Goal: Task Accomplishment & Management: Manage account settings

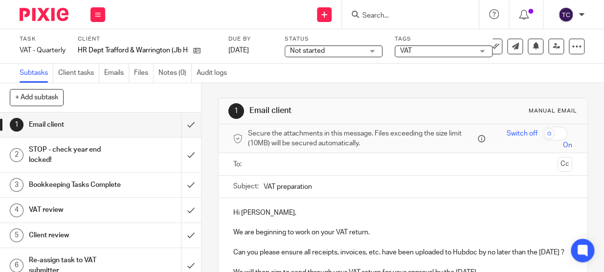
click at [377, 53] on div "Not started Not started" at bounding box center [334, 52] width 98 height 12
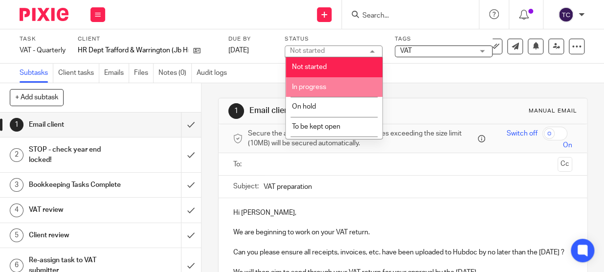
click at [353, 84] on li "In progress" at bounding box center [334, 87] width 97 height 20
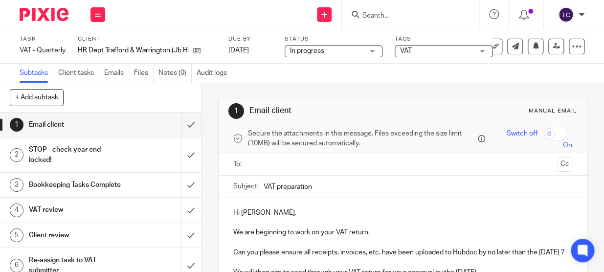
click at [433, 48] on span "VAT" at bounding box center [436, 51] width 73 height 10
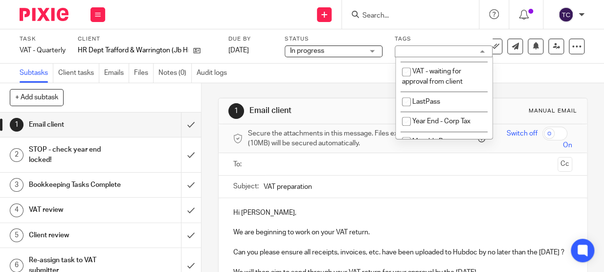
scroll to position [400, 0]
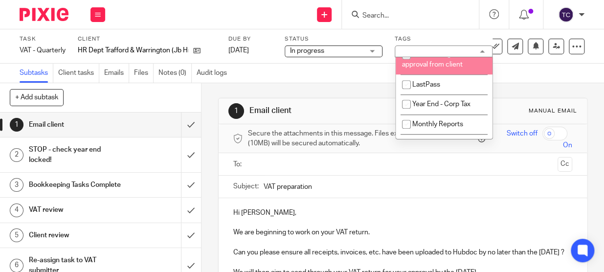
click at [402, 64] on input "checkbox" at bounding box center [406, 55] width 19 height 19
checkbox input "true"
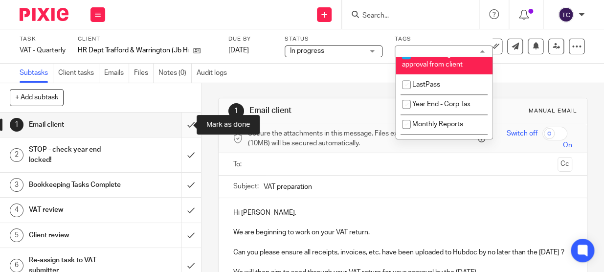
click at [182, 122] on input "submit" at bounding box center [100, 125] width 201 height 24
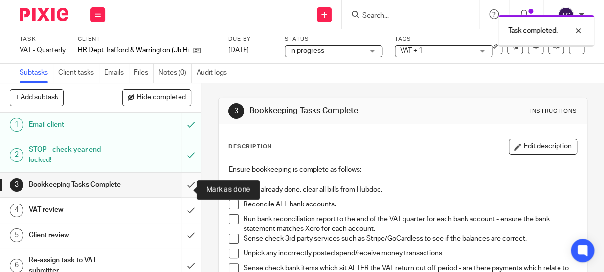
click at [182, 187] on input "submit" at bounding box center [100, 185] width 201 height 24
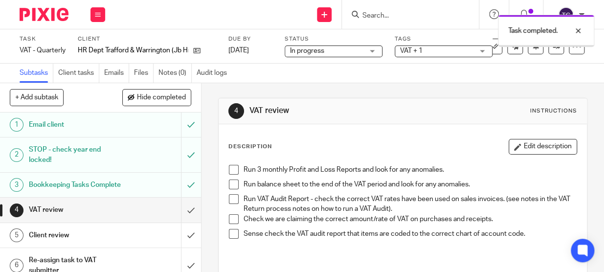
scroll to position [44, 0]
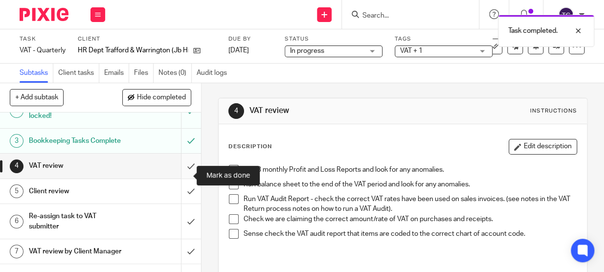
click at [182, 171] on input "submit" at bounding box center [100, 166] width 201 height 24
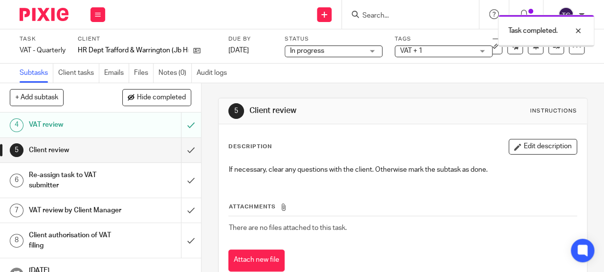
scroll to position [89, 0]
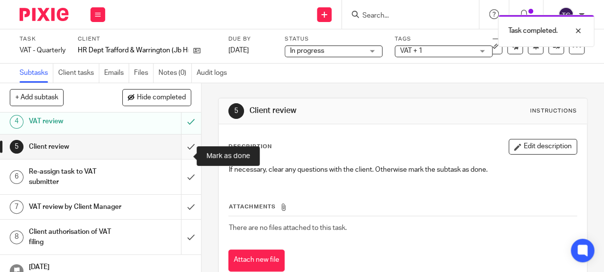
click at [180, 153] on input "submit" at bounding box center [100, 147] width 201 height 24
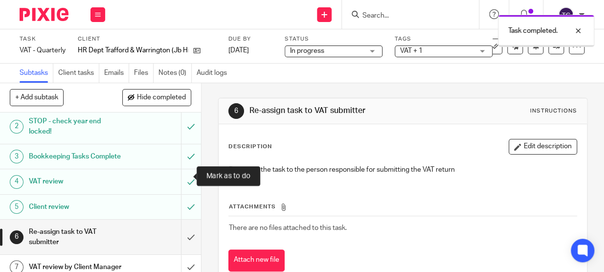
scroll to position [44, 0]
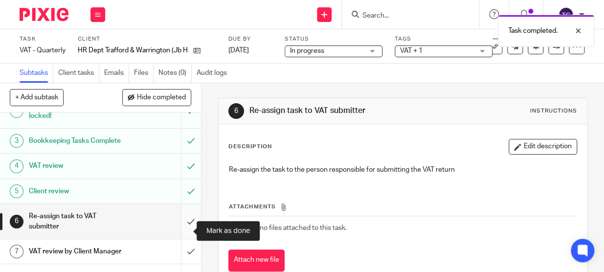
click at [181, 226] on input "submit" at bounding box center [100, 221] width 201 height 35
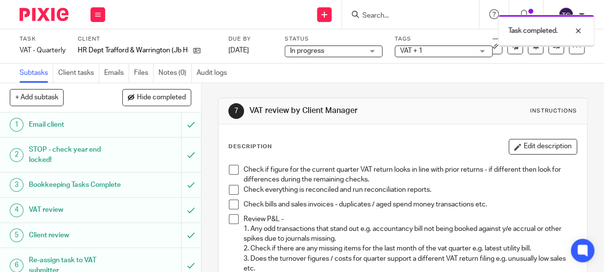
scroll to position [133, 0]
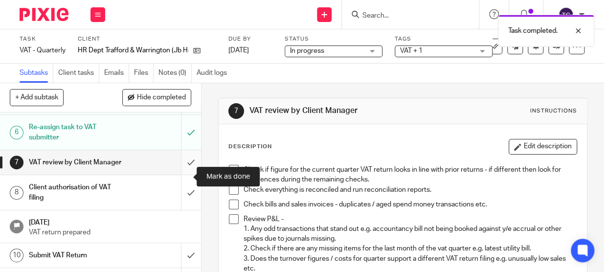
click at [180, 175] on input "submit" at bounding box center [100, 162] width 201 height 24
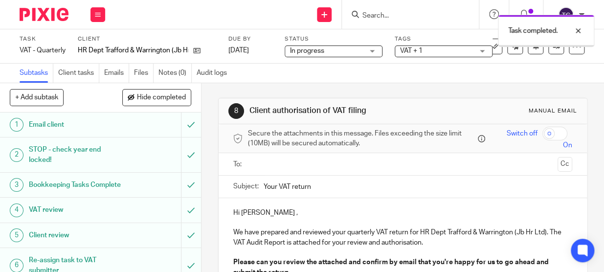
scroll to position [178, 0]
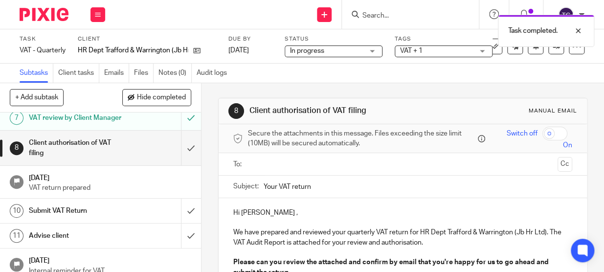
click at [296, 161] on input "text" at bounding box center [403, 164] width 302 height 11
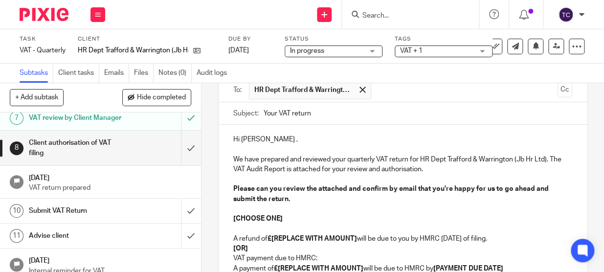
scroll to position [89, 0]
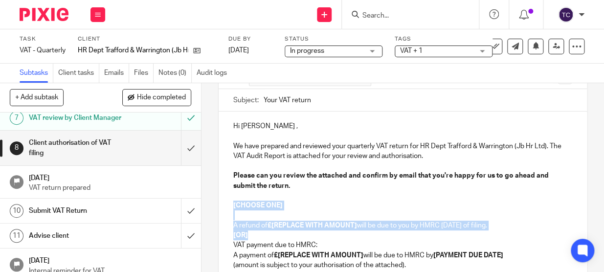
drag, startPoint x: 229, startPoint y: 203, endPoint x: 260, endPoint y: 233, distance: 43.3
click at [260, 233] on div "Hi Emma , We have prepared and reviewed your quarterly VAT return for HR Dept T…" at bounding box center [403, 234] width 368 height 245
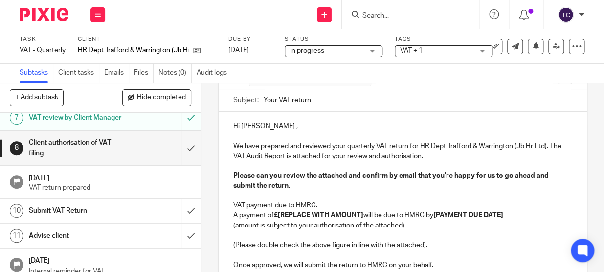
click at [356, 204] on p "VAT payment due to HMRC:" at bounding box center [402, 206] width 339 height 10
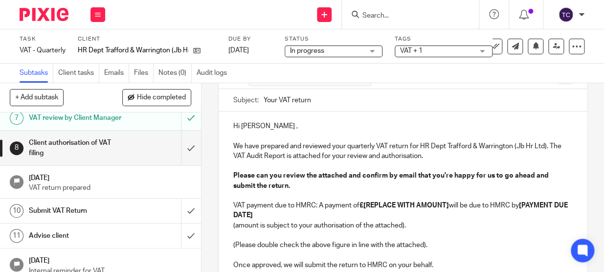
click at [367, 203] on strong "£[REPLACE WITH AMOUNT]" at bounding box center [405, 205] width 90 height 7
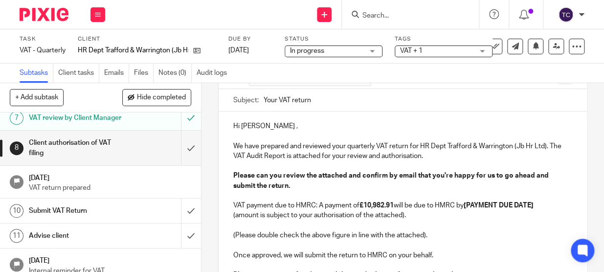
click at [469, 201] on p "VAT payment due to HMRC: A payment of £10,982.91 will be due to HMRC by [PAYMEN…" at bounding box center [402, 206] width 339 height 10
click at [481, 246] on p at bounding box center [402, 245] width 339 height 10
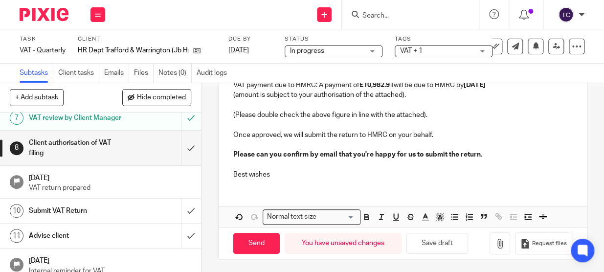
scroll to position [210, 0]
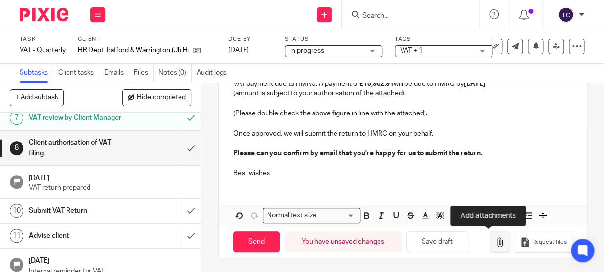
click at [490, 242] on button "button" at bounding box center [500, 242] width 21 height 22
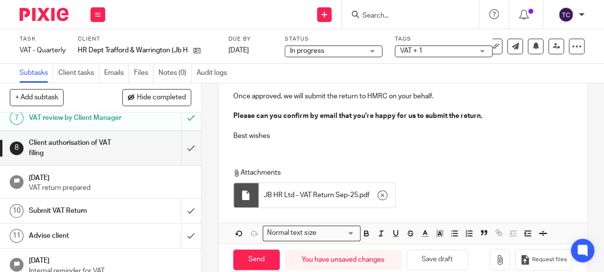
scroll to position [266, 0]
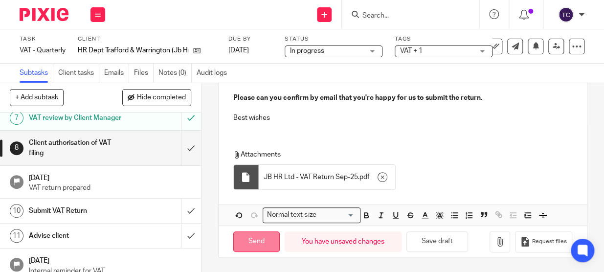
click at [263, 242] on input "Send" at bounding box center [256, 241] width 46 height 21
type input "Sent"
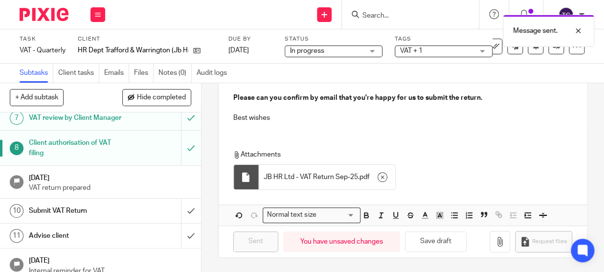
click at [47, 17] on img at bounding box center [44, 14] width 49 height 13
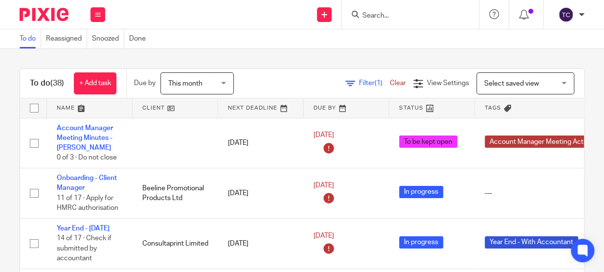
click at [63, 105] on link at bounding box center [90, 108] width 86 height 20
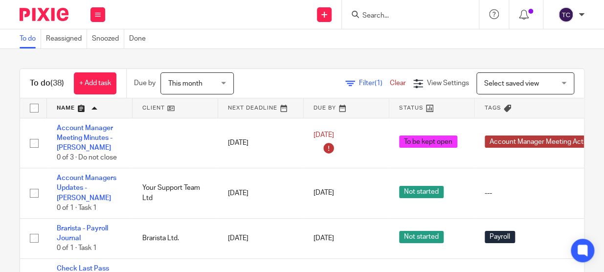
click at [63, 105] on link at bounding box center [90, 108] width 86 height 20
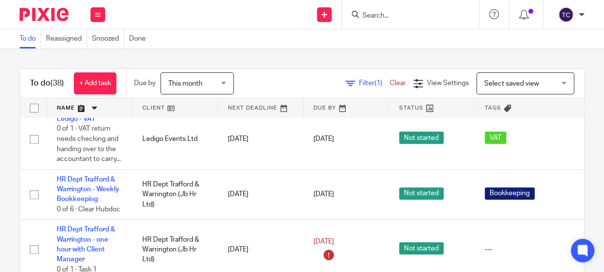
scroll to position [1468, 0]
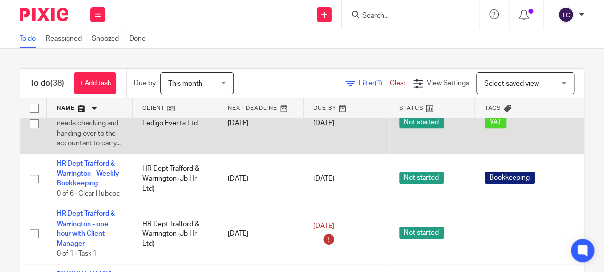
click at [85, 107] on link "Ledigo - VAT" at bounding box center [76, 103] width 39 height 7
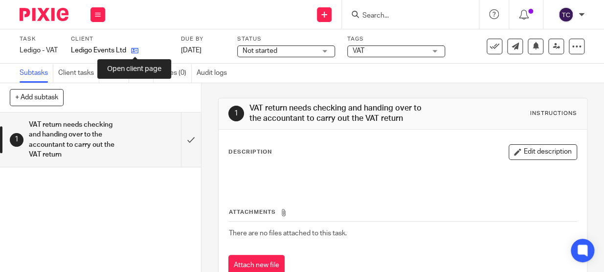
click at [134, 53] on icon at bounding box center [134, 50] width 7 height 7
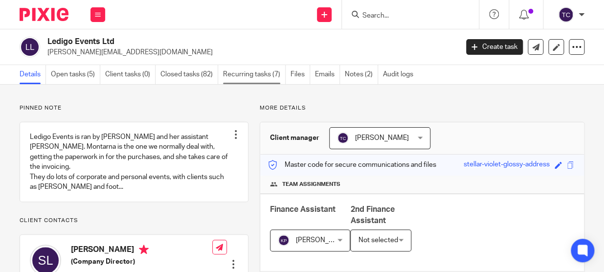
click at [243, 70] on link "Recurring tasks (7)" at bounding box center [254, 74] width 63 height 19
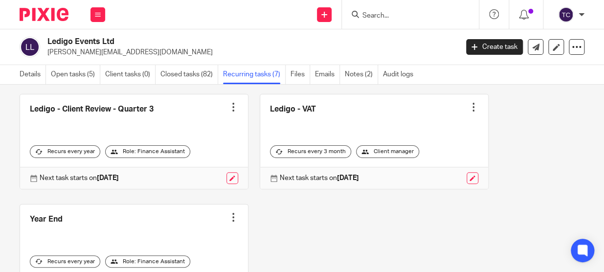
scroll to position [222, 0]
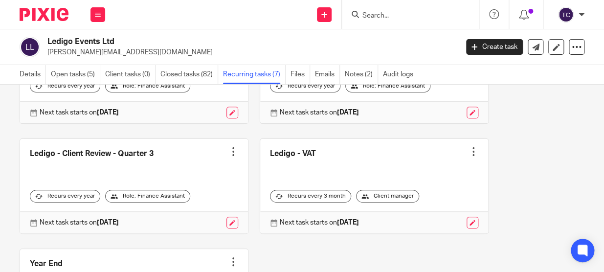
click at [469, 153] on div at bounding box center [474, 152] width 10 height 10
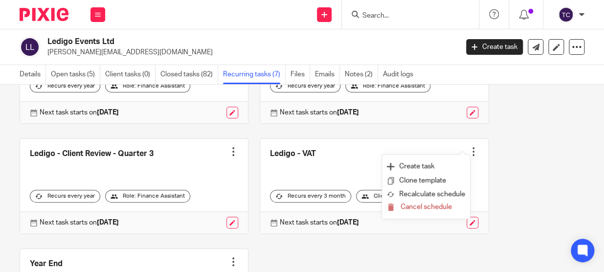
scroll to position [267, 0]
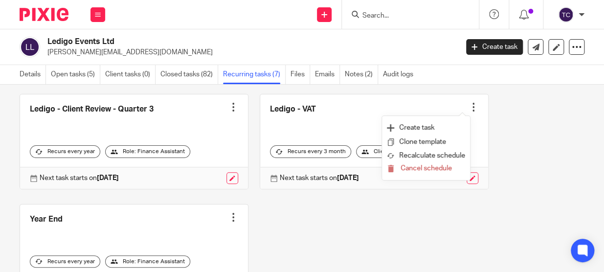
click at [469, 107] on div at bounding box center [474, 107] width 10 height 10
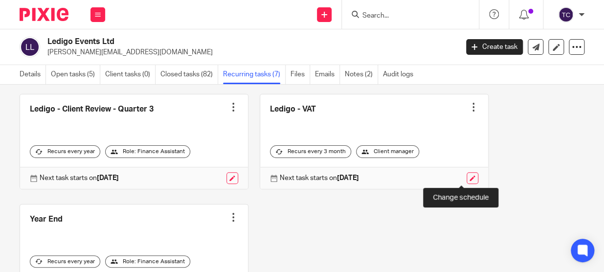
click at [467, 180] on link at bounding box center [473, 178] width 12 height 12
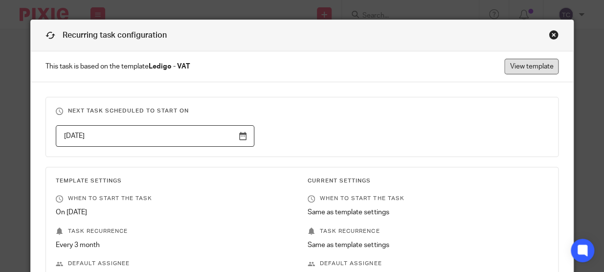
click at [513, 69] on link "View template" at bounding box center [532, 67] width 54 height 16
click at [552, 33] on div "Close this dialog window" at bounding box center [554, 35] width 10 height 10
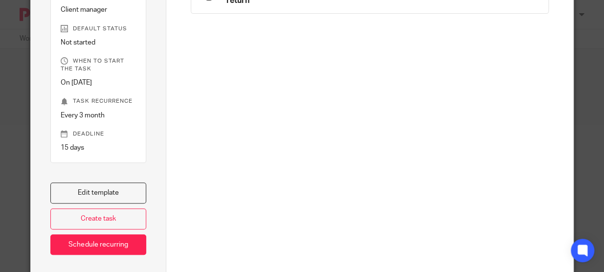
scroll to position [131, 0]
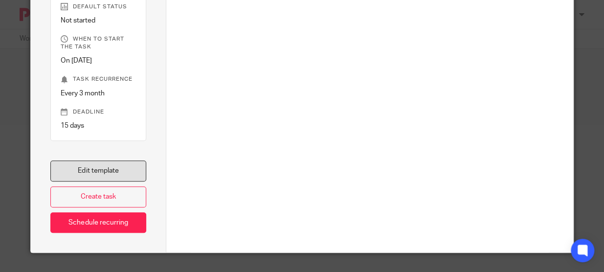
click at [109, 168] on link "Edit template" at bounding box center [98, 171] width 96 height 21
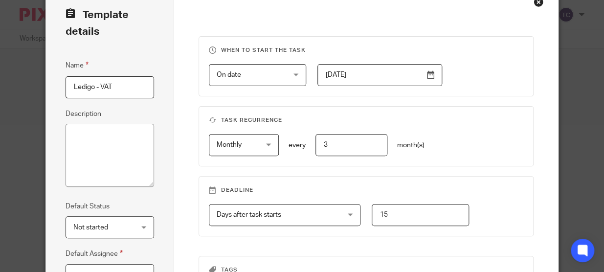
scroll to position [133, 0]
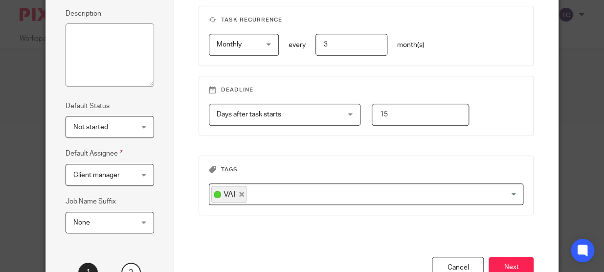
click at [132, 175] on span "Client manager" at bounding box center [105, 174] width 64 height 21
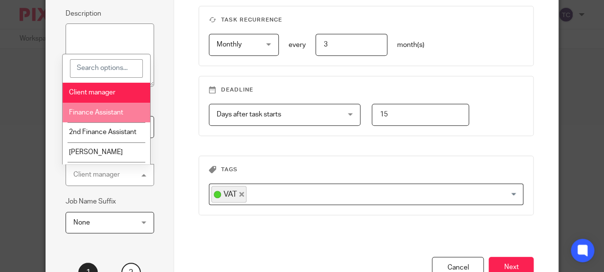
click at [130, 113] on li "Finance Assistant" at bounding box center [107, 113] width 88 height 20
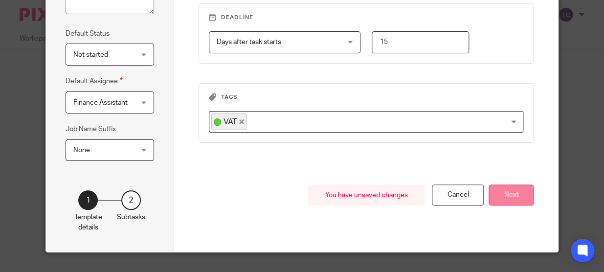
click at [519, 192] on button "Next" at bounding box center [511, 194] width 45 height 21
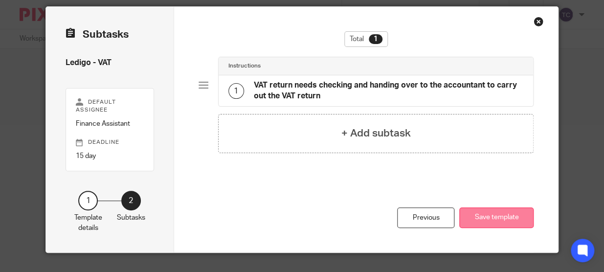
click at [490, 210] on button "Save template" at bounding box center [496, 217] width 74 height 21
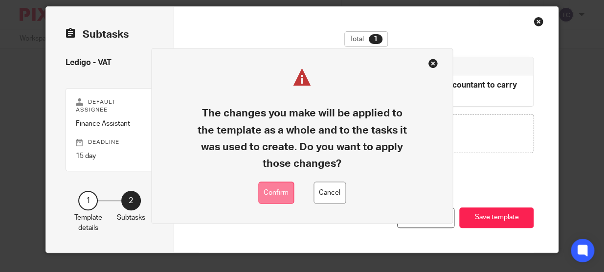
click at [277, 193] on button "Confirm" at bounding box center [276, 193] width 36 height 22
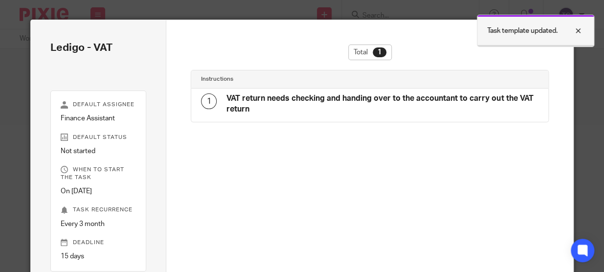
click at [577, 35] on div at bounding box center [571, 31] width 26 height 12
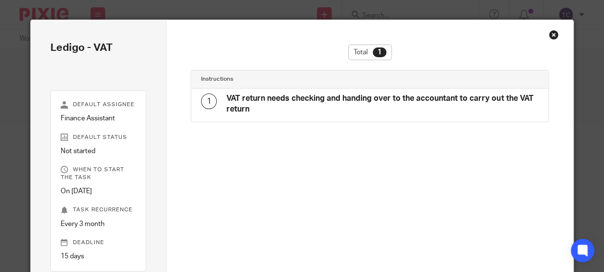
click at [550, 37] on div "Close this dialog window" at bounding box center [554, 35] width 10 height 10
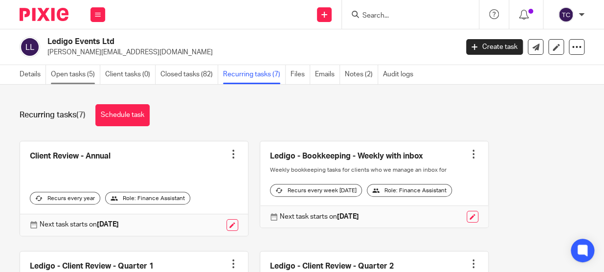
click at [72, 70] on link "Open tasks (5)" at bounding box center [75, 74] width 49 height 19
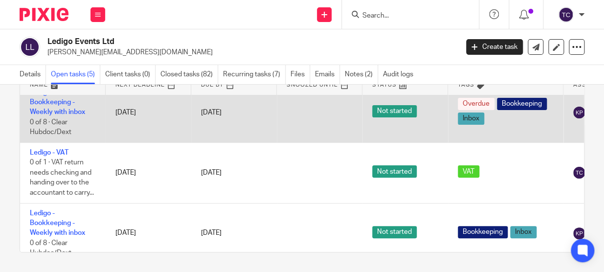
scroll to position [89, 0]
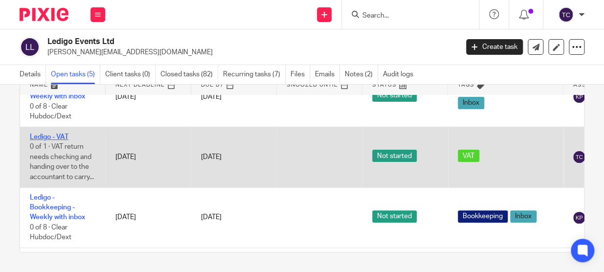
click at [56, 138] on link "Ledigo - VAT" at bounding box center [49, 137] width 39 height 7
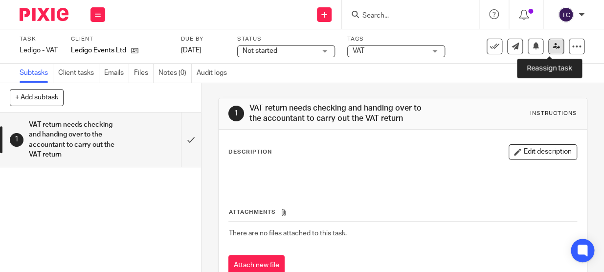
click at [549, 41] on link at bounding box center [557, 47] width 16 height 16
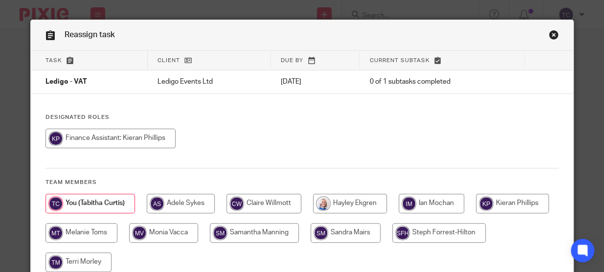
click at [139, 136] on input "radio" at bounding box center [111, 139] width 130 height 20
radio input "true"
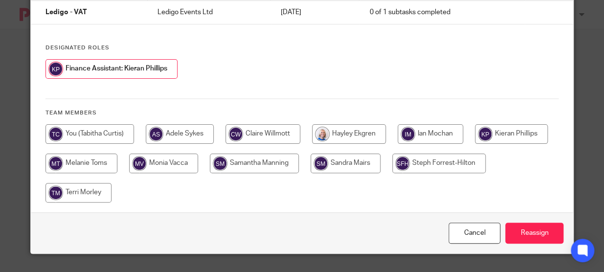
scroll to position [70, 0]
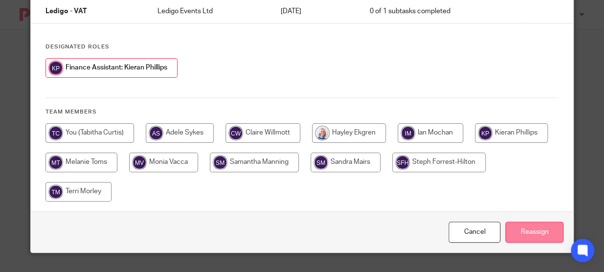
click at [551, 232] on input "Reassign" at bounding box center [534, 232] width 58 height 21
